Goal: Task Accomplishment & Management: Manage account settings

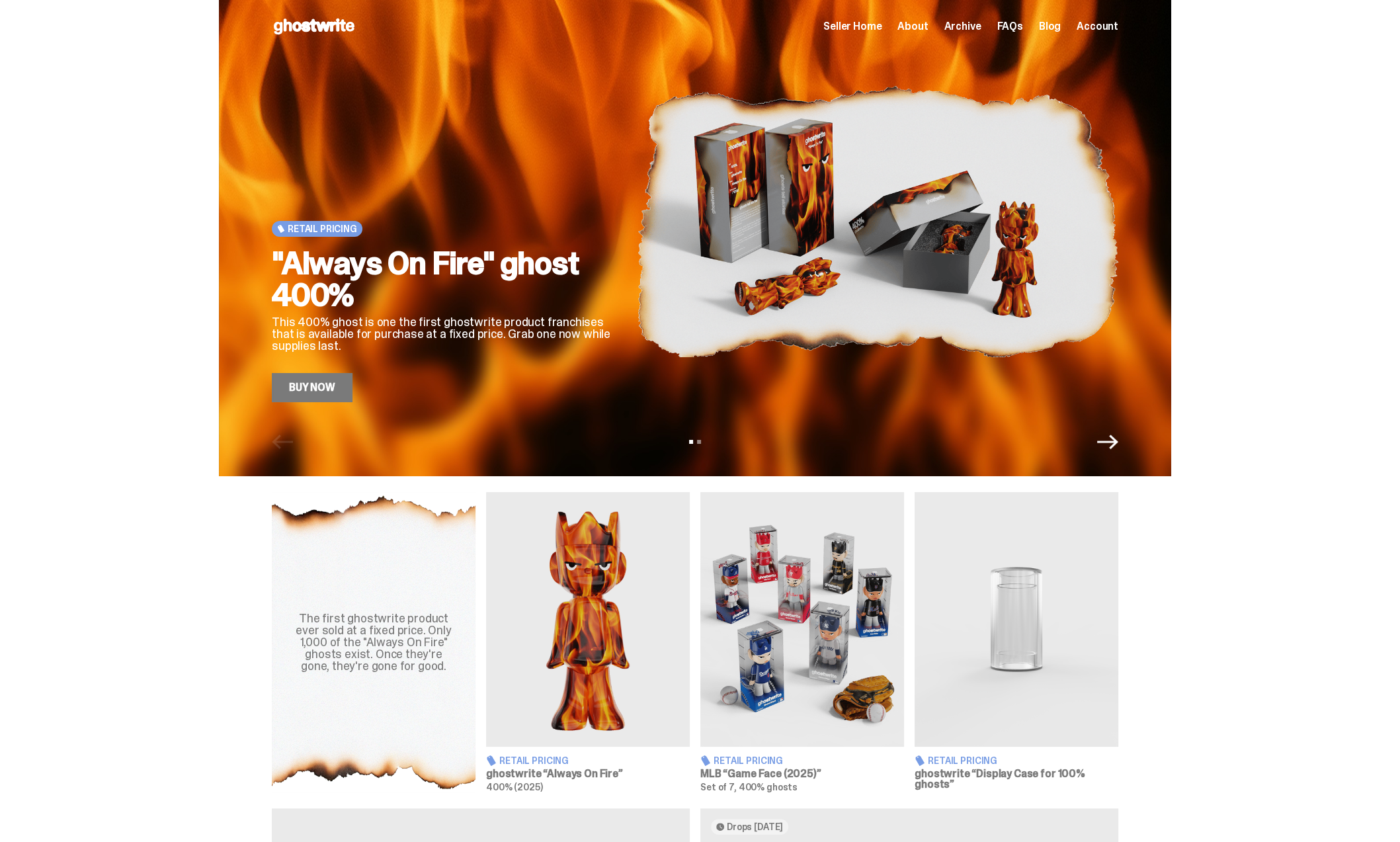
click at [877, 24] on span "Seller Home" at bounding box center [852, 26] width 58 height 10
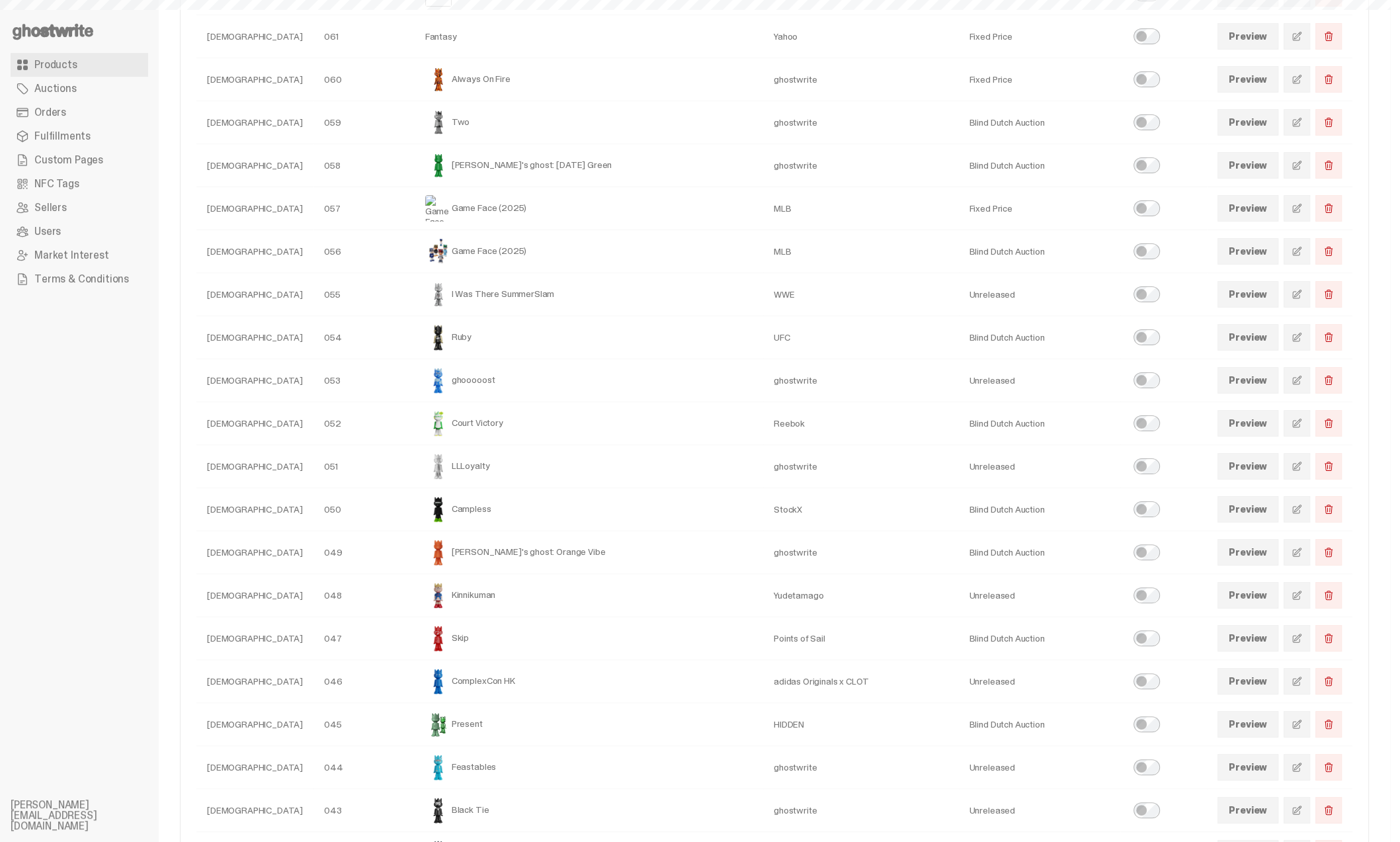
scroll to position [266, 0]
select select
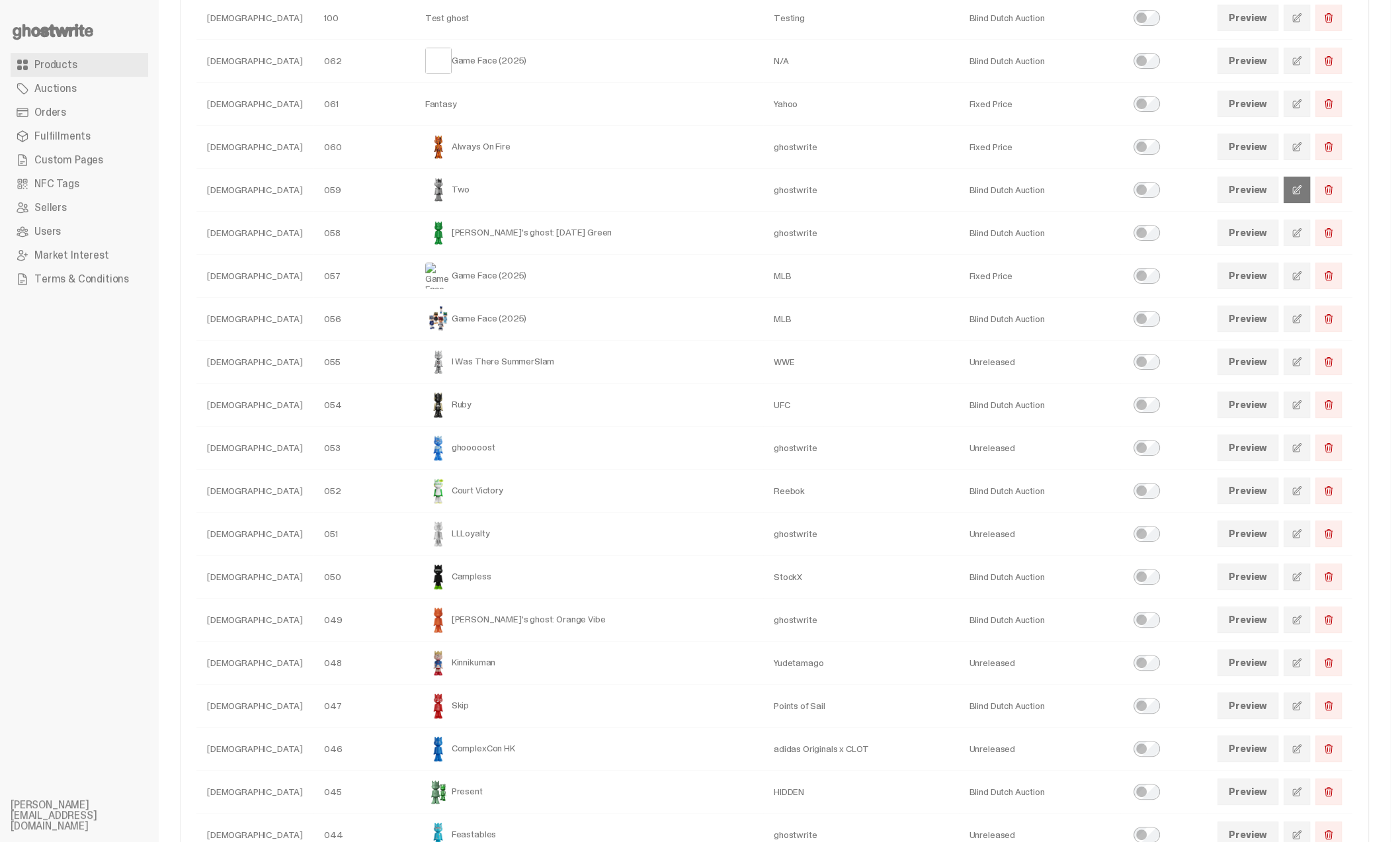
click at [1302, 191] on span at bounding box center [1297, 189] width 10 height 10
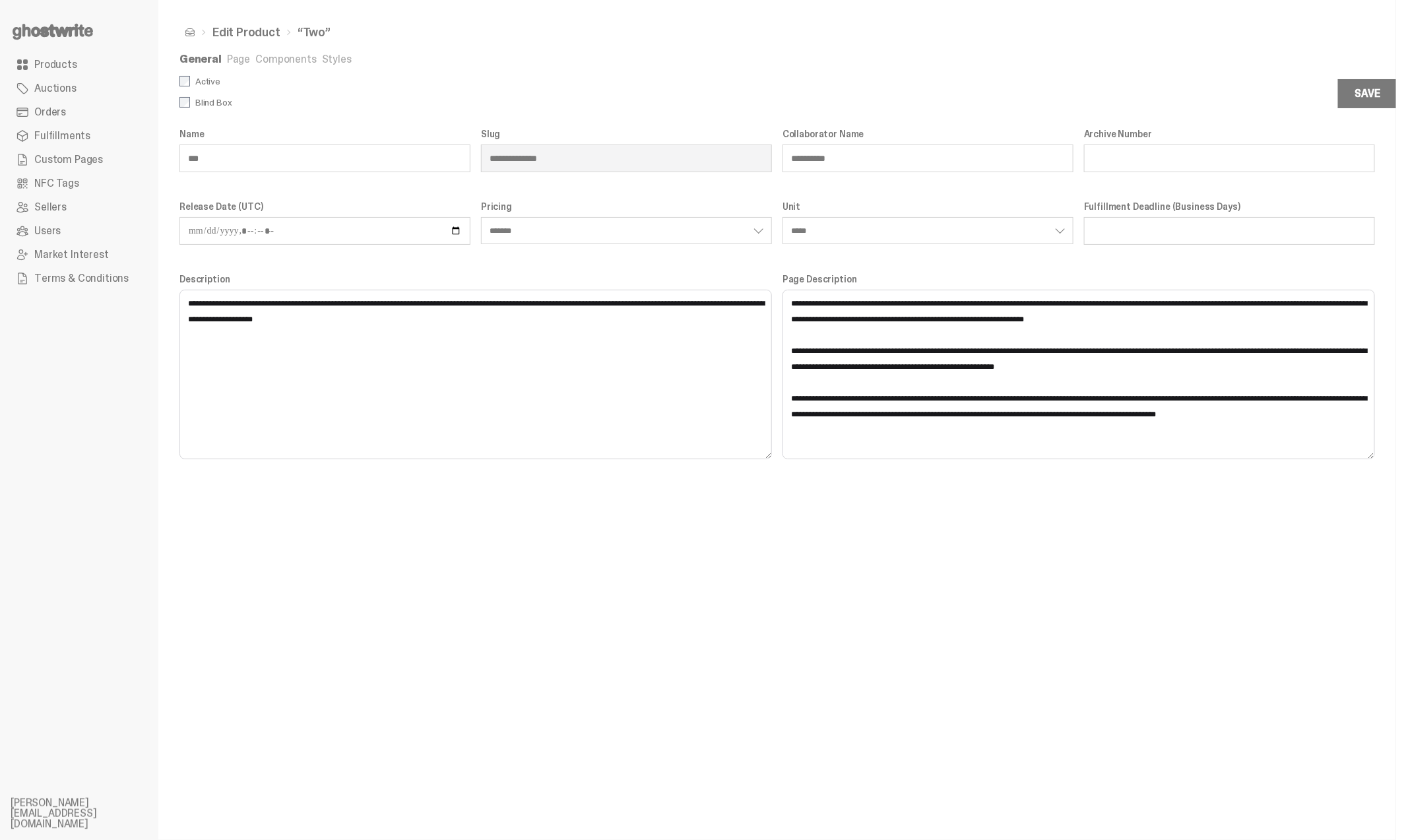
click at [277, 52] on link "Components" at bounding box center [285, 59] width 61 height 14
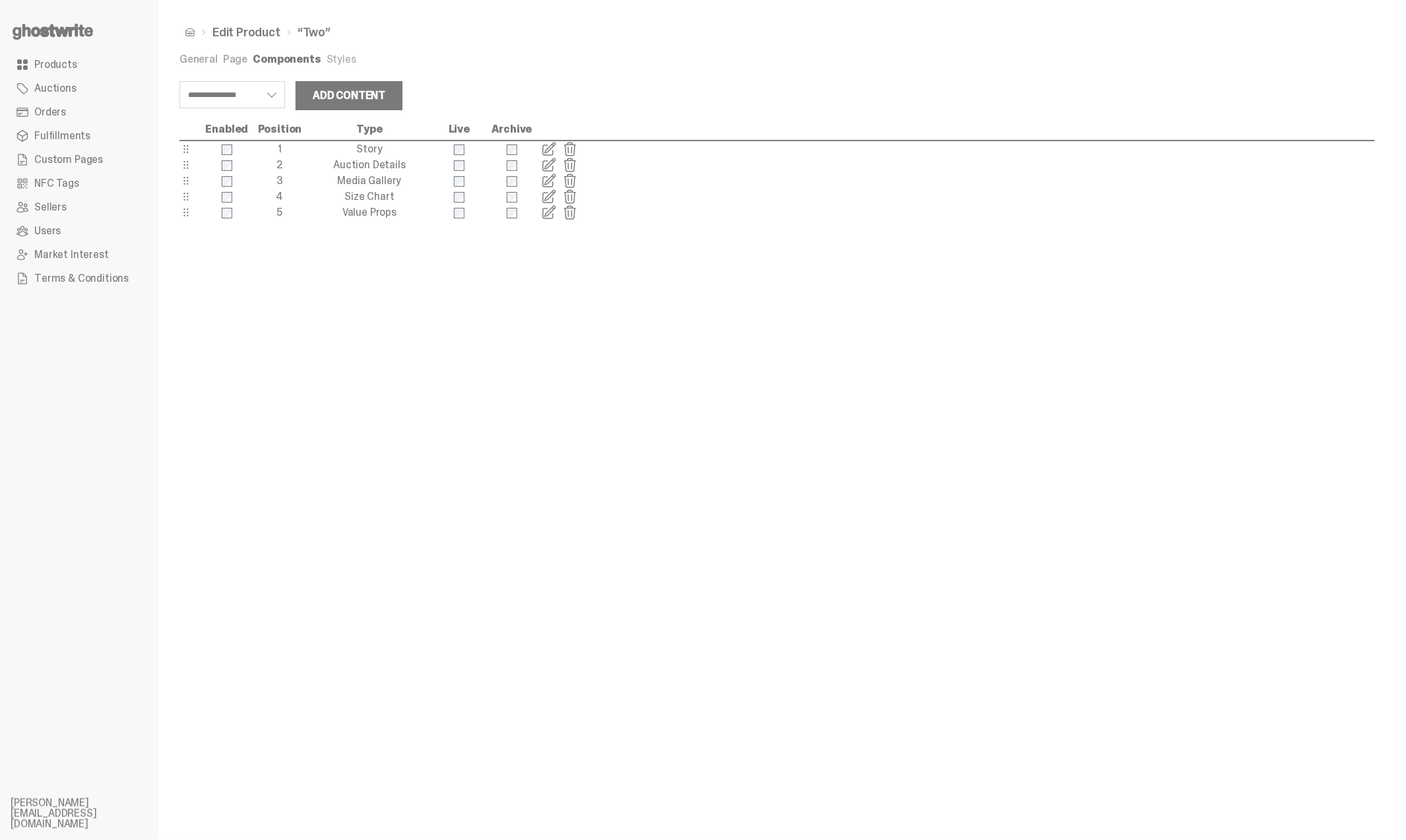
click at [547, 163] on span at bounding box center [549, 165] width 16 height 16
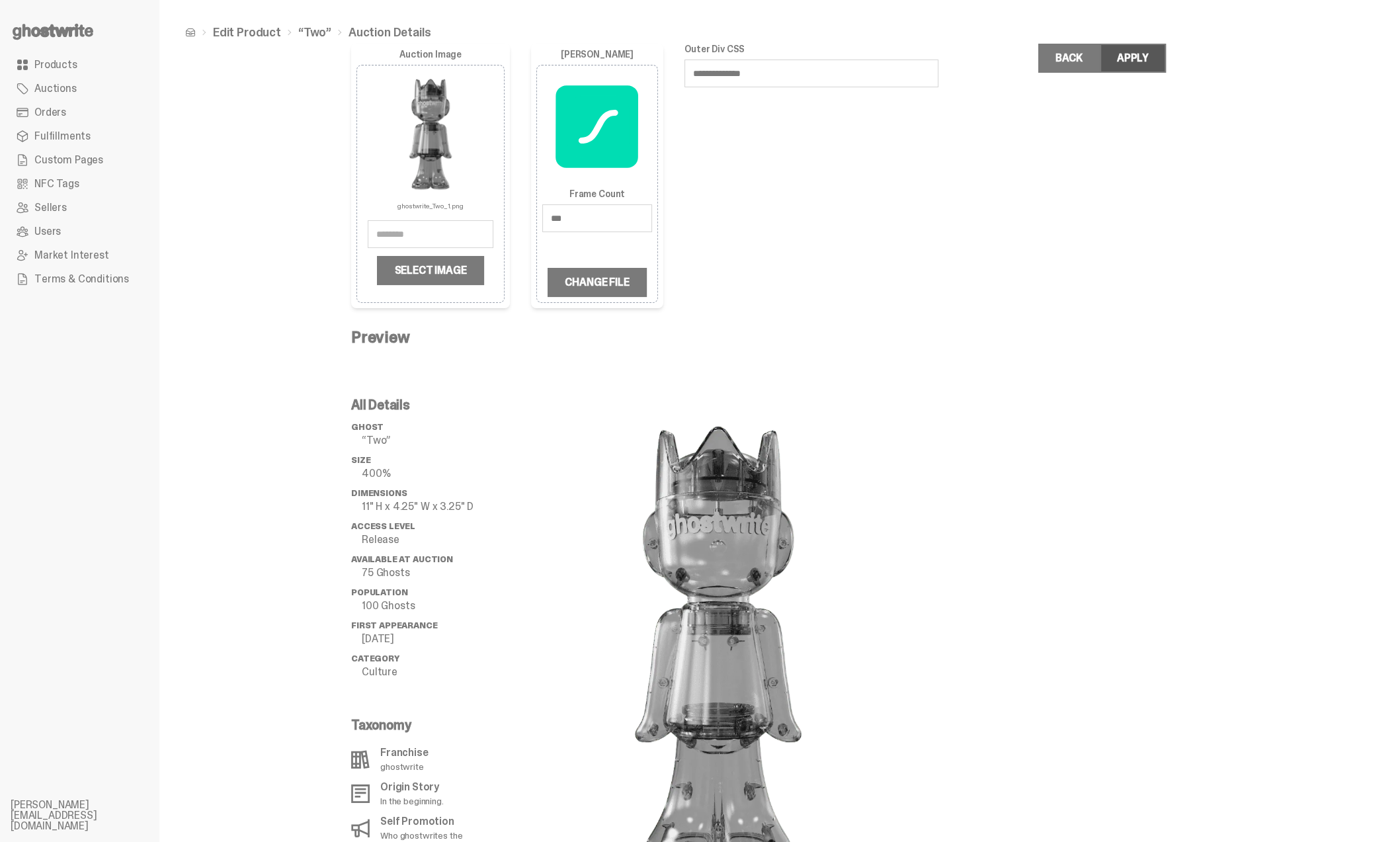
click at [1134, 57] on div "Apply" at bounding box center [1132, 58] width 32 height 10
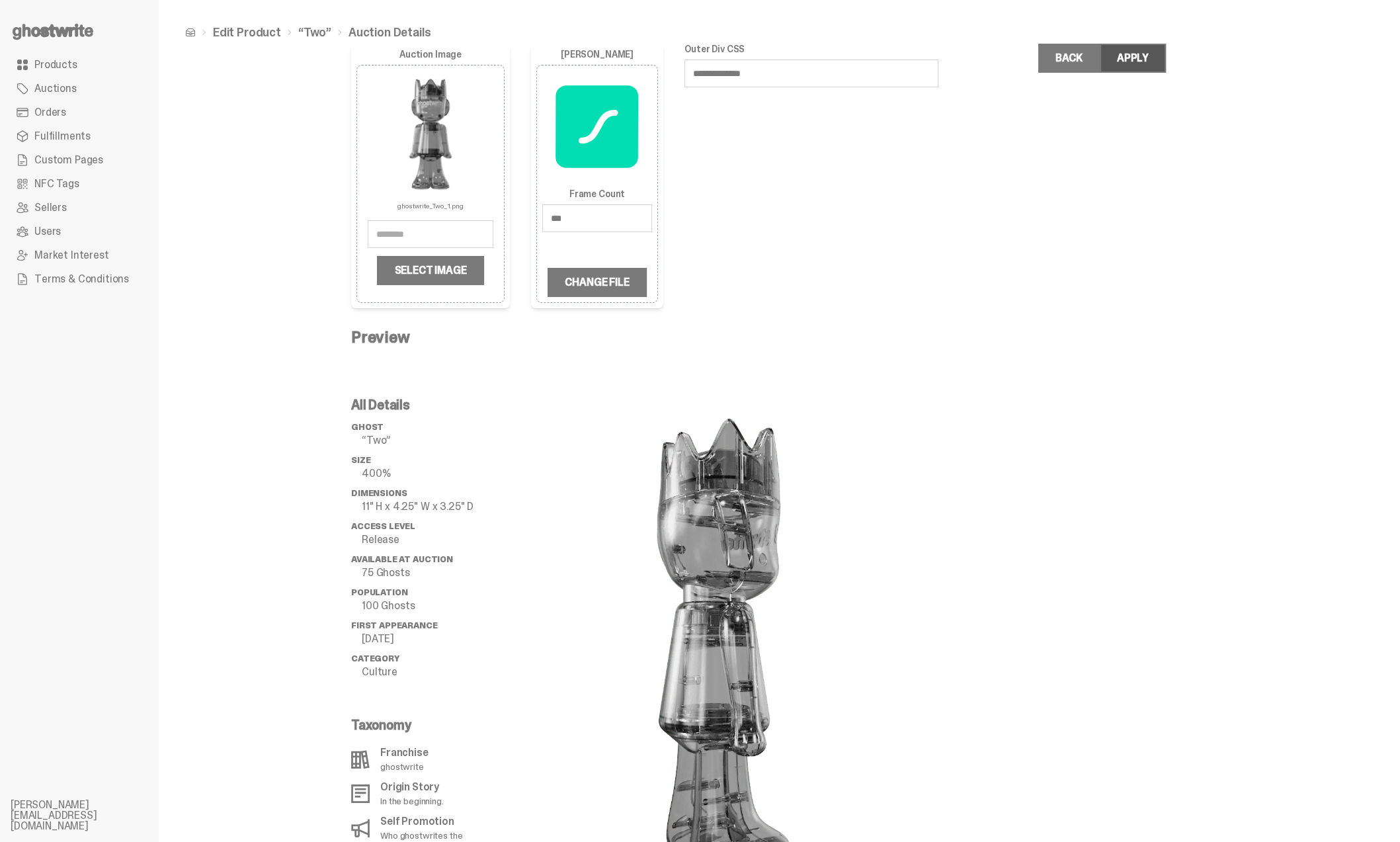
click at [1148, 54] on div "Apply" at bounding box center [1132, 58] width 32 height 10
drag, startPoint x: 1198, startPoint y: 615, endPoint x: 1120, endPoint y: 563, distance: 93.7
click at [1197, 615] on div "**********" at bounding box center [775, 483] width 847 height 880
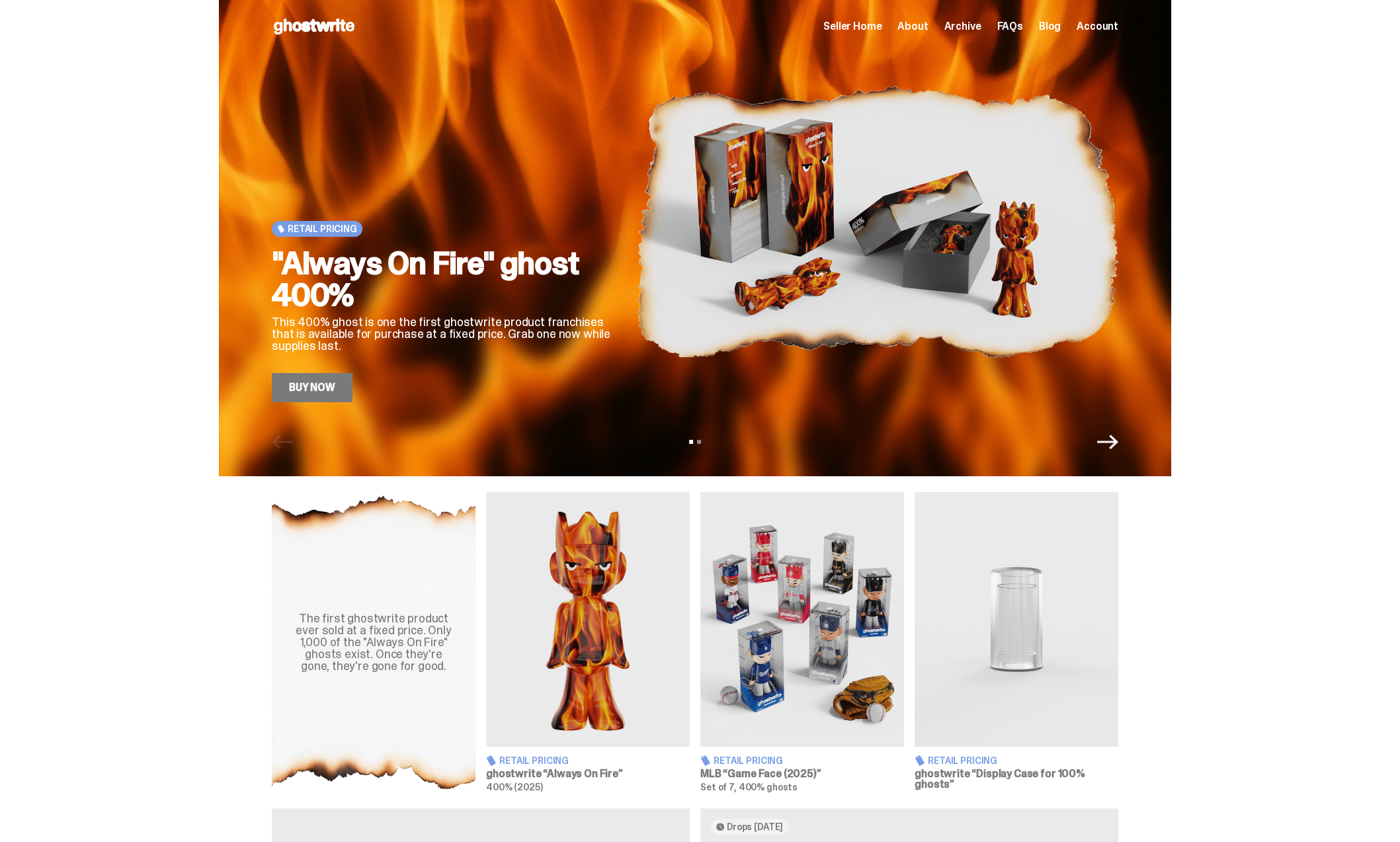
scroll to position [397, 0]
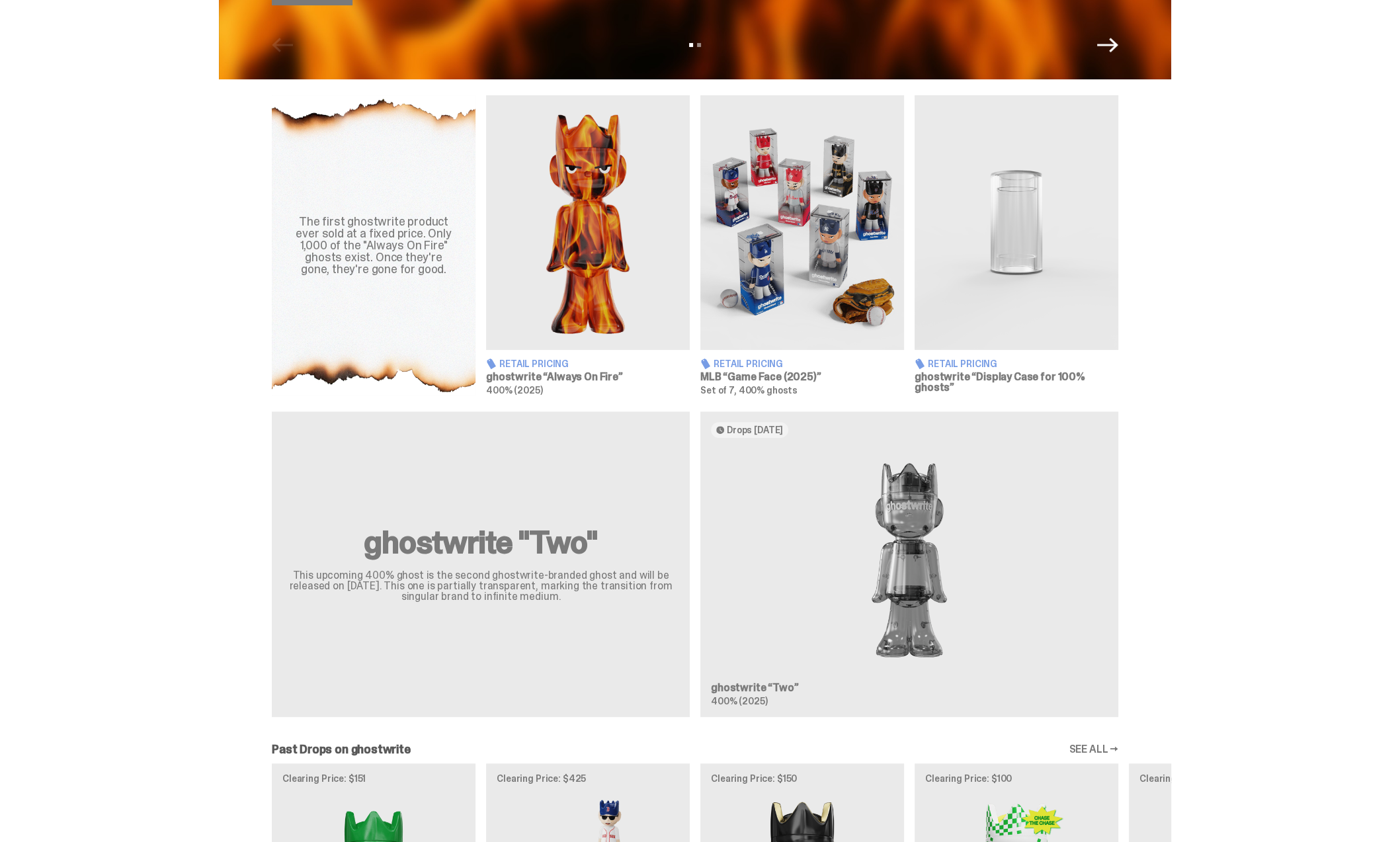
click at [936, 546] on div "ghostwrite "Two" This upcoming 400% ghost is the second ghostwrite-branded ghos…" at bounding box center [695, 569] width 952 height 316
click at [905, 567] on div "ghostwrite "Two" This upcoming 400% ghost is the second ghostwrite-branded ghos…" at bounding box center [695, 569] width 952 height 316
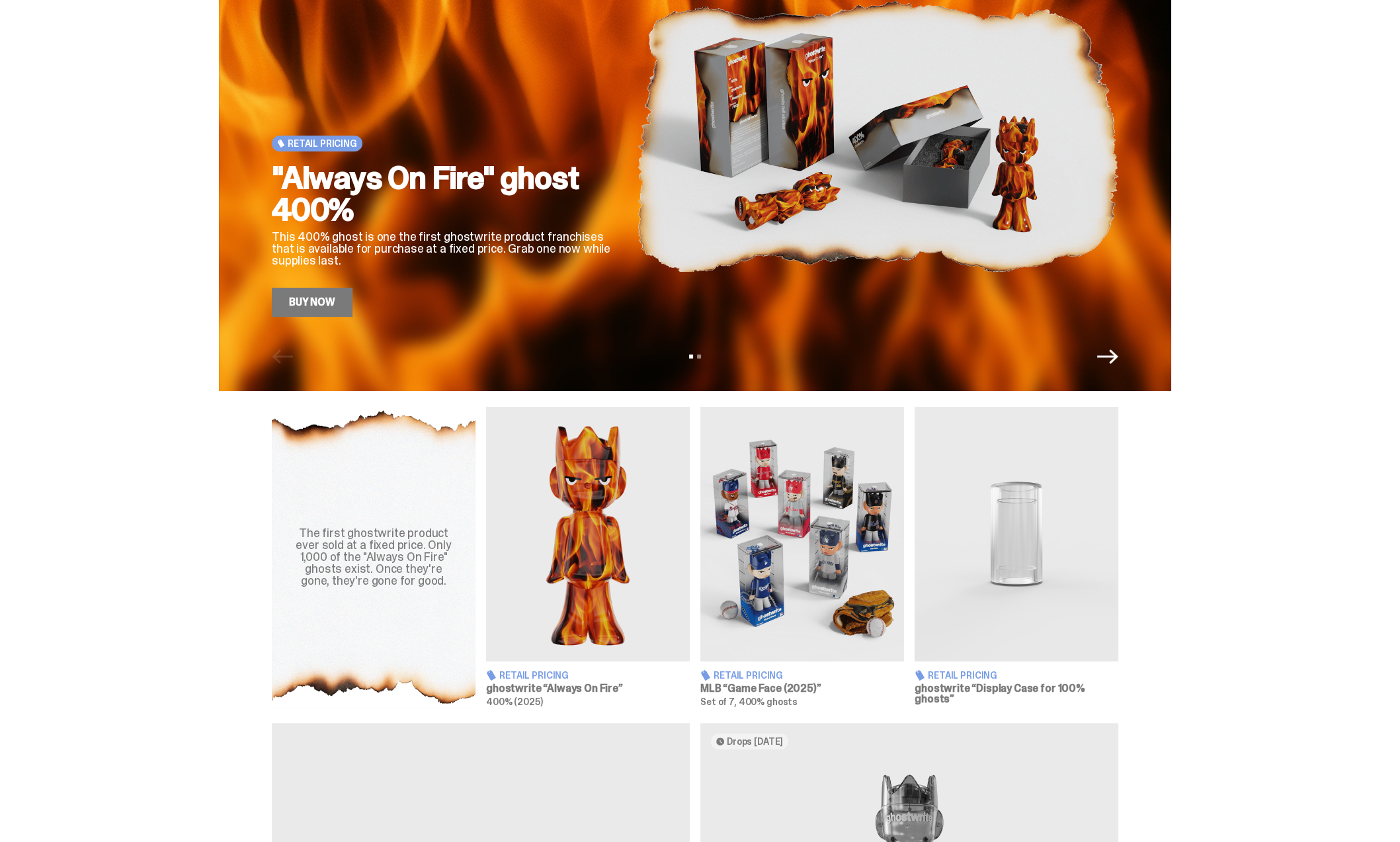
scroll to position [0, 0]
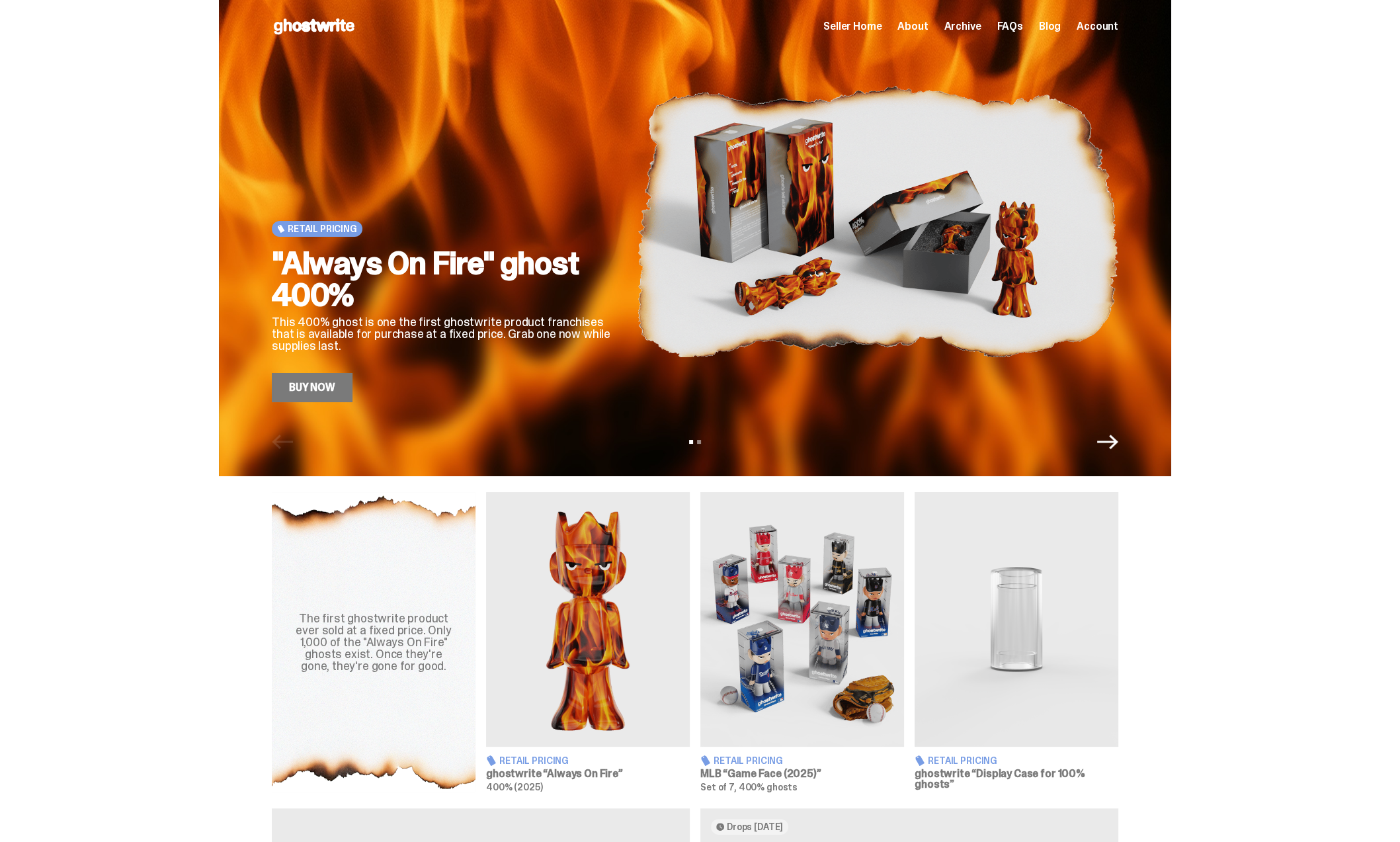
click at [1110, 446] on icon "Next" at bounding box center [1107, 442] width 21 height 21
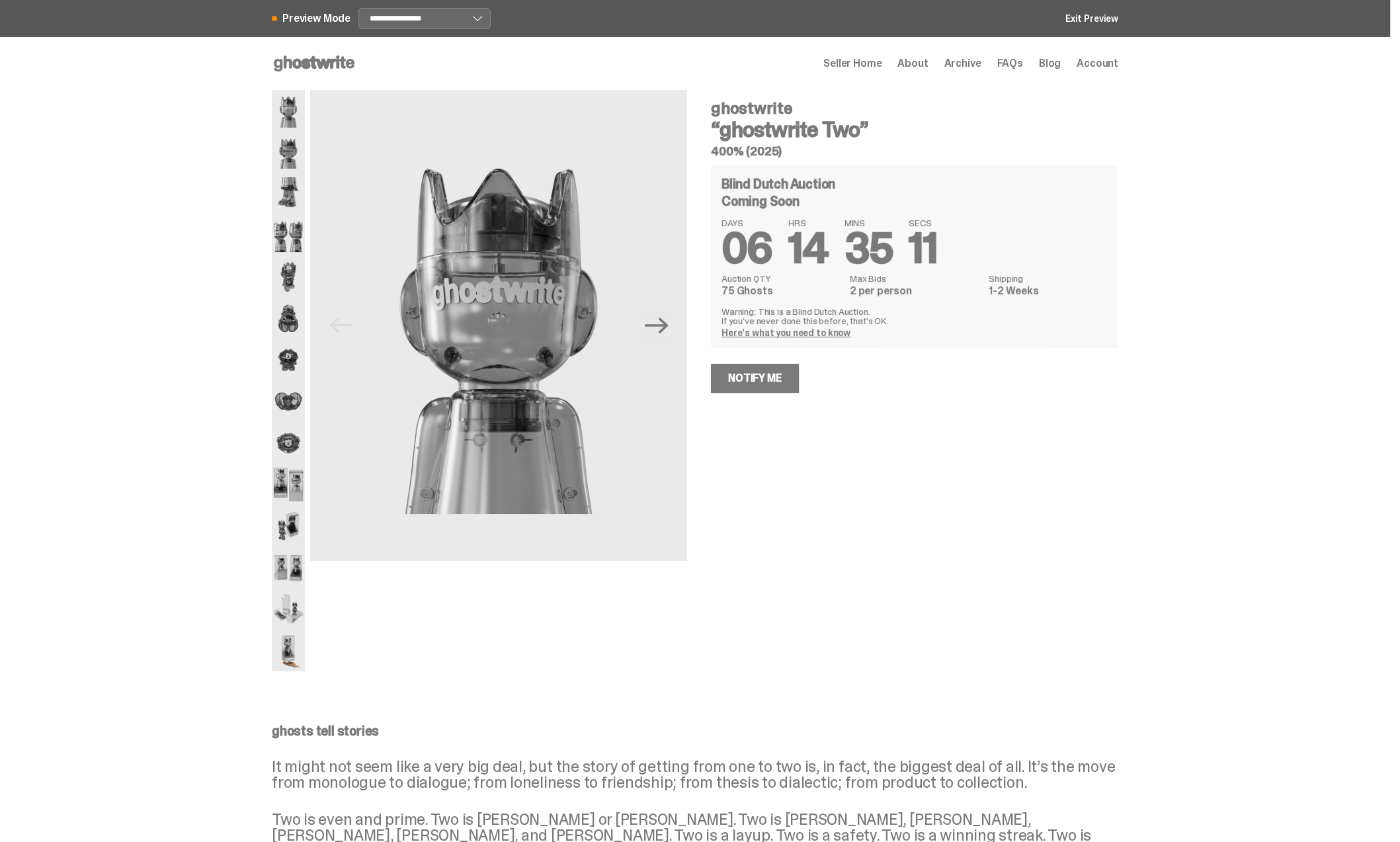
select select "********"
